Goal: Task Accomplishment & Management: Use online tool/utility

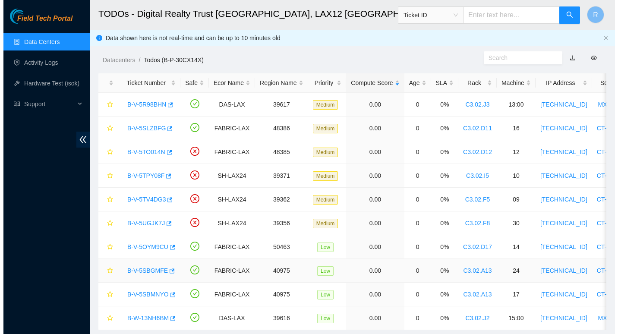
scroll to position [29, 0]
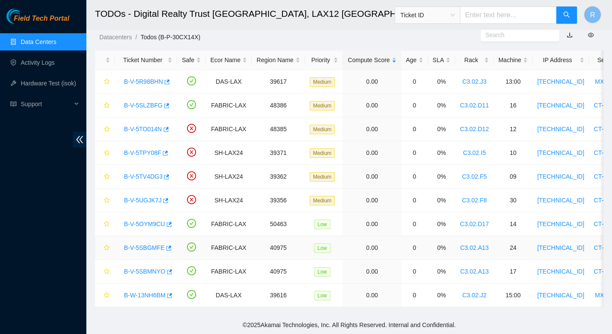
click at [130, 244] on link "B-V-5SBGMFE" at bounding box center [144, 247] width 41 height 7
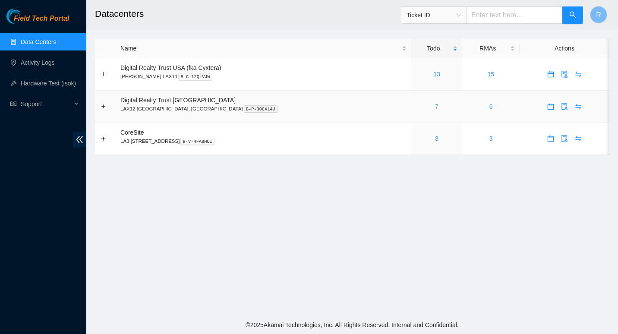
click at [435, 106] on link "7" at bounding box center [436, 106] width 3 height 7
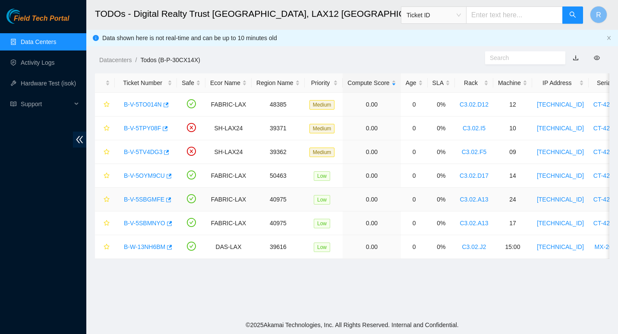
click at [139, 199] on link "B-V-5SBGMFE" at bounding box center [144, 199] width 41 height 7
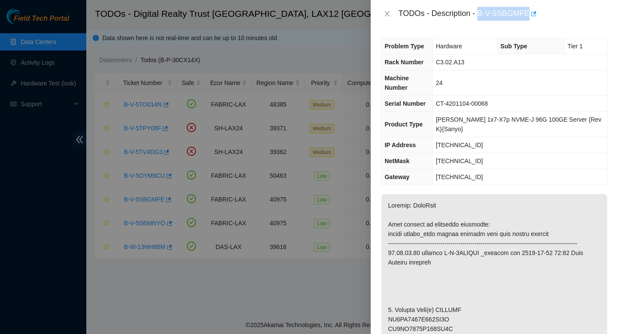
drag, startPoint x: 479, startPoint y: 14, endPoint x: 527, endPoint y: 15, distance: 48.3
click at [527, 15] on div "TODOs - Description - B-V-5SBGMFE" at bounding box center [502, 14] width 209 height 14
copy div "B-V-5SBGMFE"
click at [603, 201] on div "Problem Type Hardware Sub Type Tier 1 Rack Number C3.02.A13 Machine Number 24 S…" at bounding box center [494, 181] width 247 height 306
click at [390, 14] on icon "close" at bounding box center [387, 13] width 7 height 7
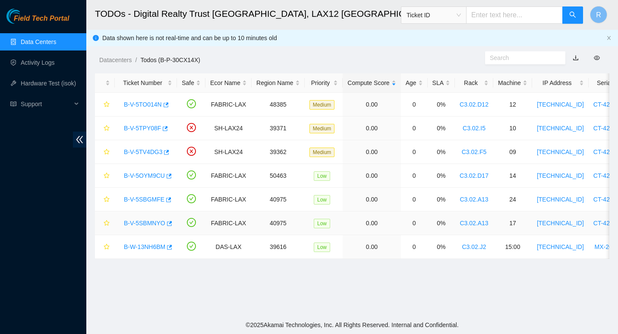
click at [147, 217] on div "B-V-5SBMNYO" at bounding box center [146, 223] width 53 height 14
click at [142, 224] on link "B-V-5SBMNYO" at bounding box center [144, 223] width 41 height 7
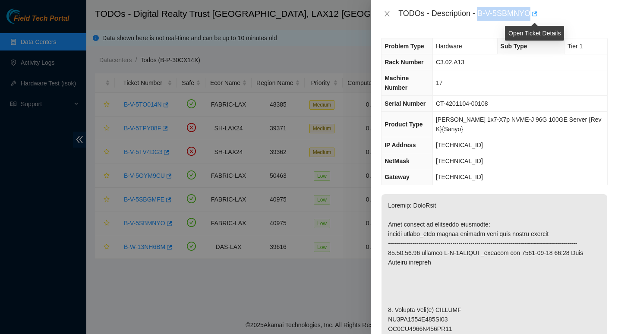
drag, startPoint x: 479, startPoint y: 14, endPoint x: 533, endPoint y: 8, distance: 53.8
click at [533, 8] on div "TODOs - Description - B-V-5SBMNYO" at bounding box center [502, 14] width 209 height 14
copy div "B-V-5SBMNYO"
